Goal: Find specific page/section

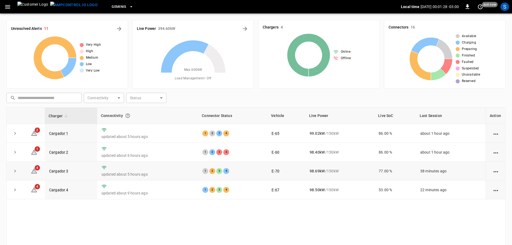
scroll to position [27, 0]
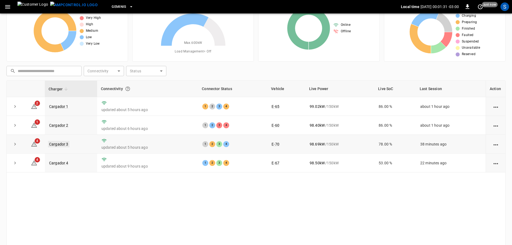
click at [59, 143] on link "Cargador 3" at bounding box center [58, 144] width 21 height 6
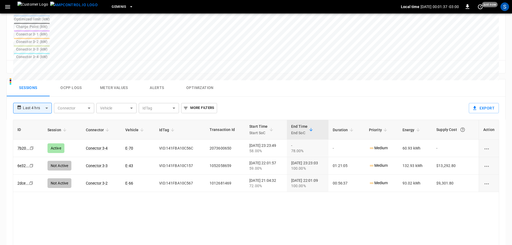
scroll to position [242, 0]
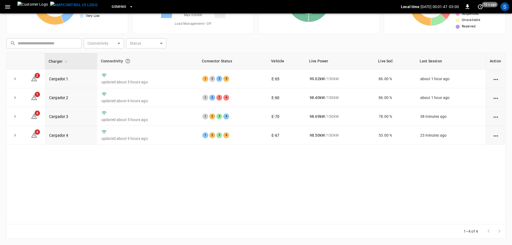
scroll to position [27, 0]
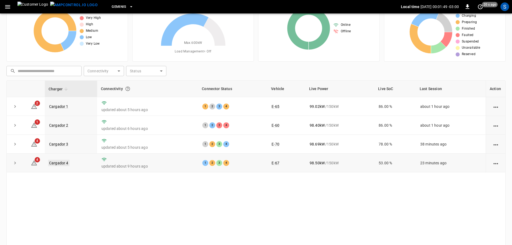
click at [64, 164] on link "Cargador 4" at bounding box center [58, 163] width 21 height 6
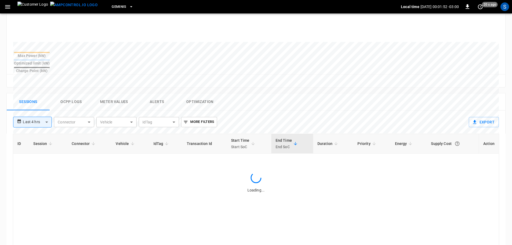
scroll to position [193, 0]
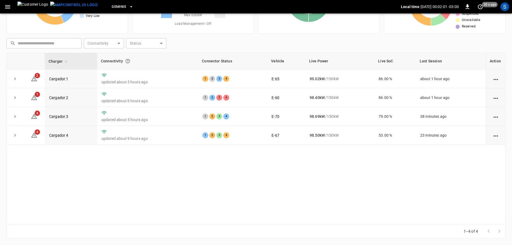
scroll to position [27, 0]
